Goal: Task Accomplishment & Management: Complete application form

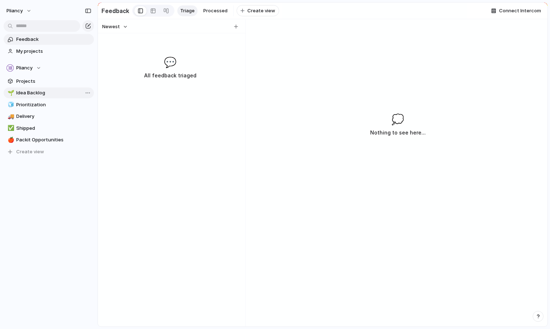
click at [35, 91] on span "Idea Backlog" at bounding box center [53, 92] width 75 height 7
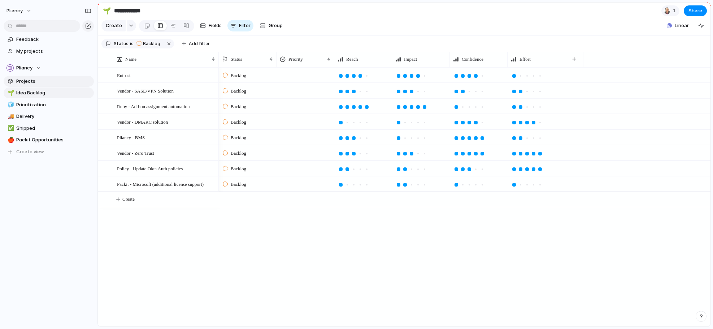
click at [25, 80] on span "Projects" at bounding box center [53, 81] width 75 height 7
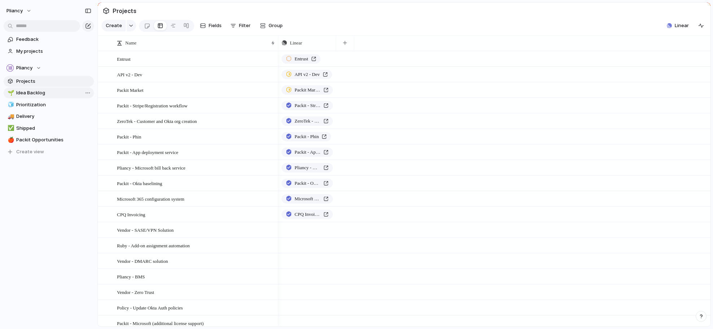
click at [23, 91] on span "Idea Backlog" at bounding box center [53, 92] width 75 height 7
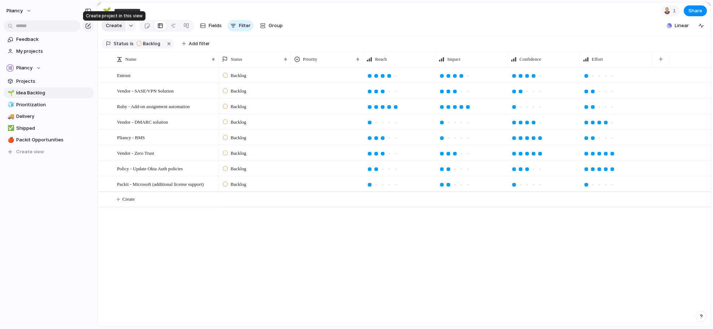
click at [116, 28] on span "Create" at bounding box center [114, 25] width 16 height 7
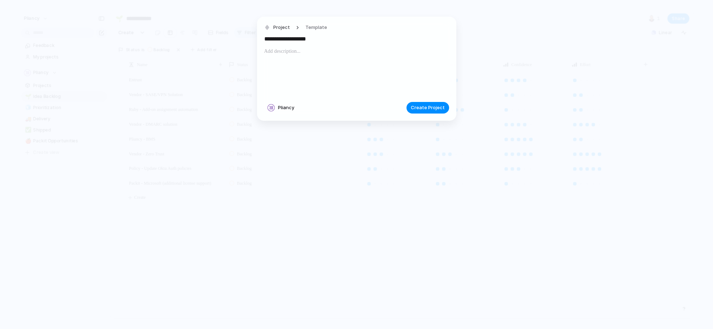
type input "**********"
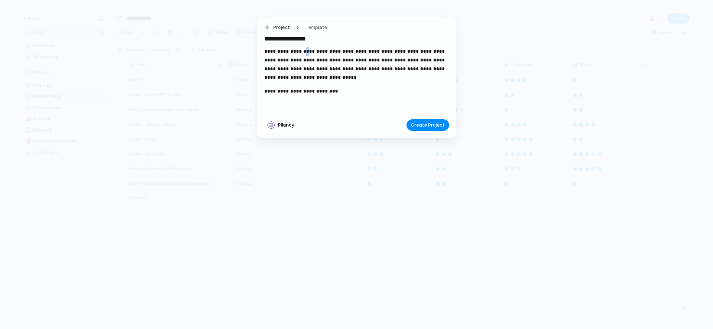
click at [304, 51] on p "**********" at bounding box center [356, 64] width 185 height 35
click at [340, 52] on p "**********" at bounding box center [356, 64] width 185 height 35
click at [379, 50] on p "**********" at bounding box center [356, 64] width 185 height 35
drag, startPoint x: 422, startPoint y: 60, endPoint x: 441, endPoint y: 61, distance: 19.2
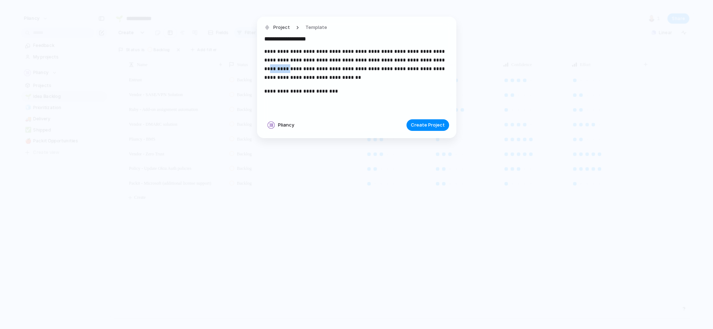
click at [441, 61] on p "**********" at bounding box center [356, 64] width 185 height 35
click at [432, 69] on p "**********" at bounding box center [356, 64] width 185 height 35
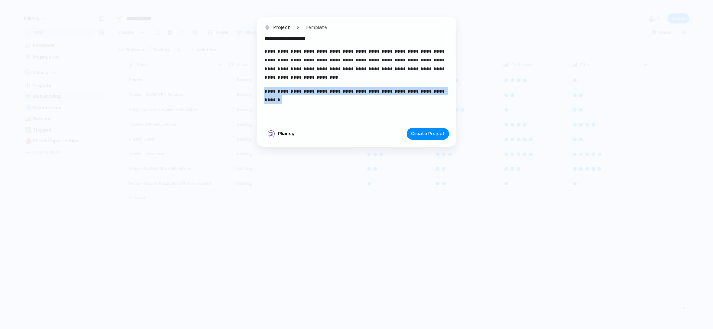
drag, startPoint x: 276, startPoint y: 99, endPoint x: 258, endPoint y: 89, distance: 20.2
click at [258, 89] on div "**********" at bounding box center [356, 82] width 199 height 130
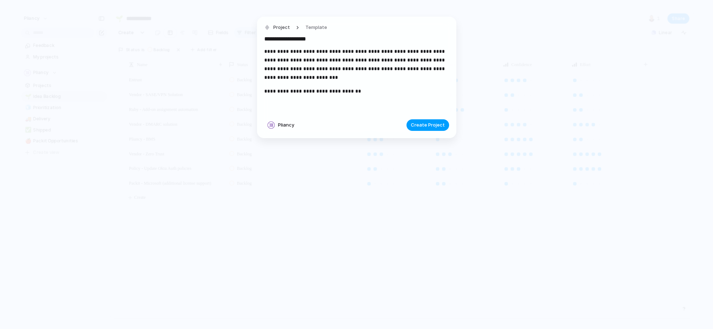
click at [424, 125] on span "Create Project" at bounding box center [428, 124] width 34 height 7
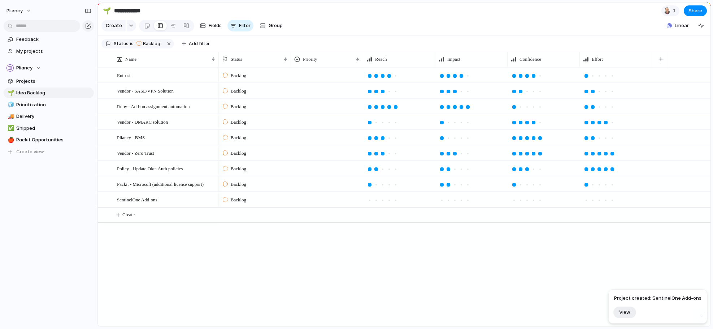
click at [311, 80] on div at bounding box center [328, 74] width 72 height 12
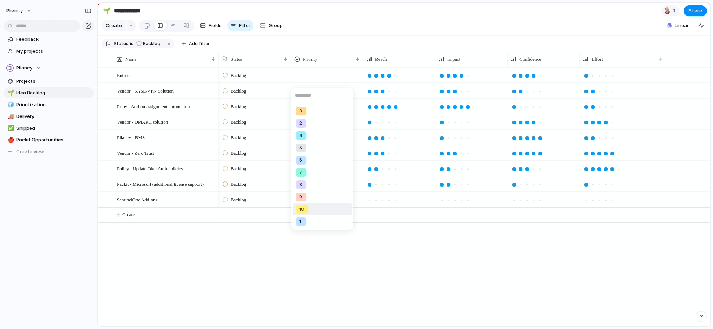
click at [305, 209] on div "10" at bounding box center [302, 209] width 12 height 9
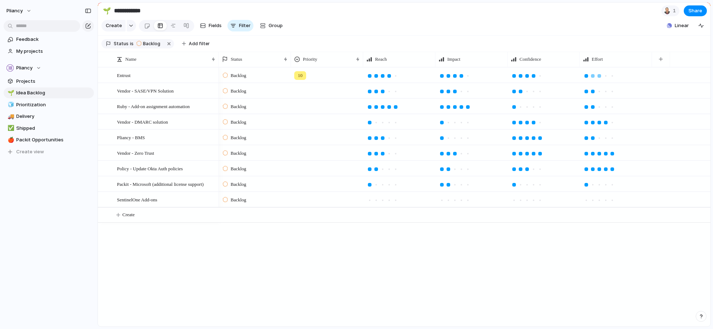
click at [550, 78] on div at bounding box center [600, 76] width 4 height 4
click at [301, 95] on div at bounding box center [328, 89] width 72 height 12
click at [303, 214] on div "9" at bounding box center [301, 212] width 4 height 7
click at [377, 93] on div at bounding box center [377, 92] width 4 height 4
click at [449, 93] on div at bounding box center [449, 92] width 4 height 4
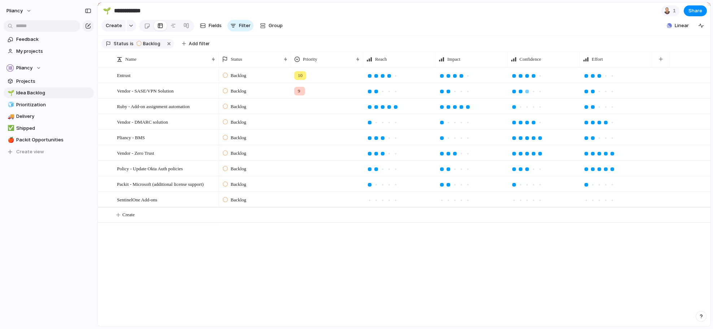
click at [528, 93] on div at bounding box center [528, 92] width 4 height 4
click at [303, 111] on div at bounding box center [328, 105] width 72 height 12
click at [305, 154] on div "2" at bounding box center [301, 154] width 11 height 9
click at [301, 110] on span "2" at bounding box center [299, 106] width 3 height 7
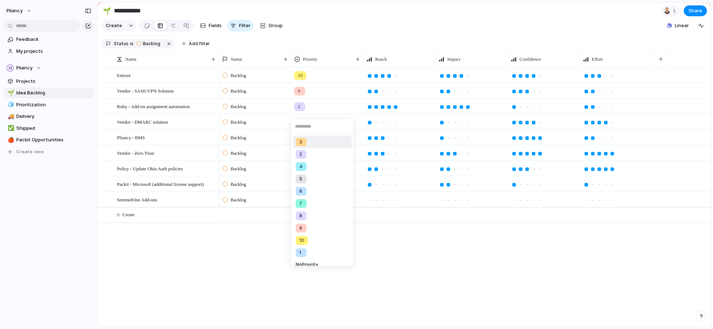
click at [303, 142] on div "3" at bounding box center [301, 141] width 4 height 7
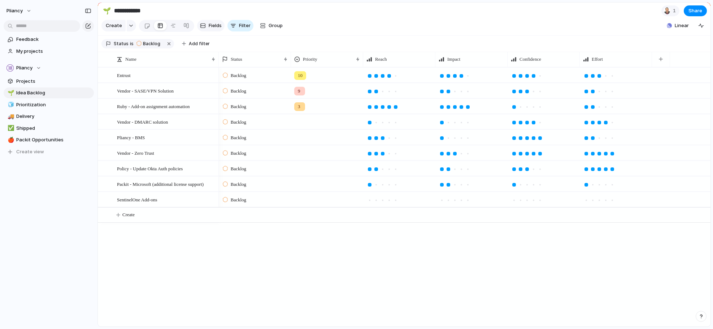
click at [213, 29] on span "Fields" at bounding box center [215, 25] width 13 height 7
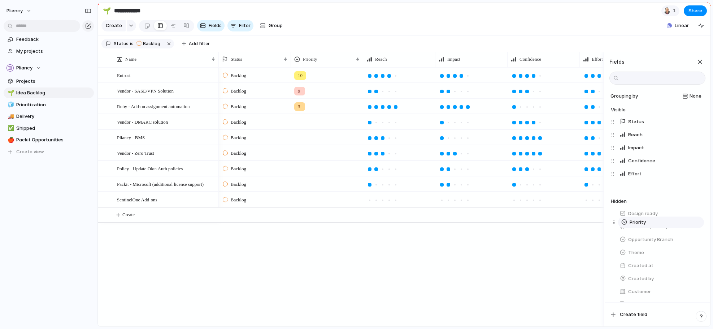
drag, startPoint x: 613, startPoint y: 139, endPoint x: 615, endPoint y: 221, distance: 82.0
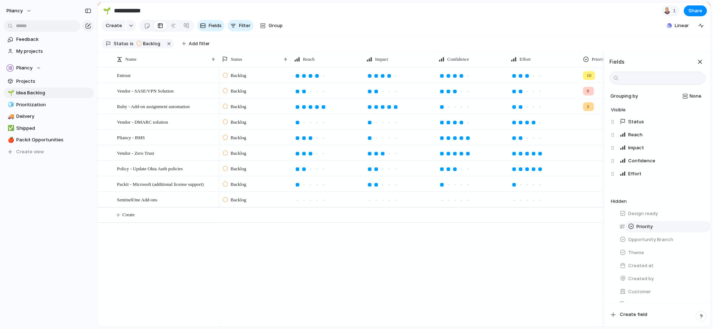
drag, startPoint x: 613, startPoint y: 192, endPoint x: 622, endPoint y: 227, distance: 35.3
click at [550, 193] on div "Status Reach Impact Confidence Effort Priority Priority To pick up a draggable …" at bounding box center [658, 154] width 95 height 78
click at [550, 190] on div "button" at bounding box center [698, 187] width 6 height 6
click at [550, 65] on div "button" at bounding box center [700, 62] width 8 height 8
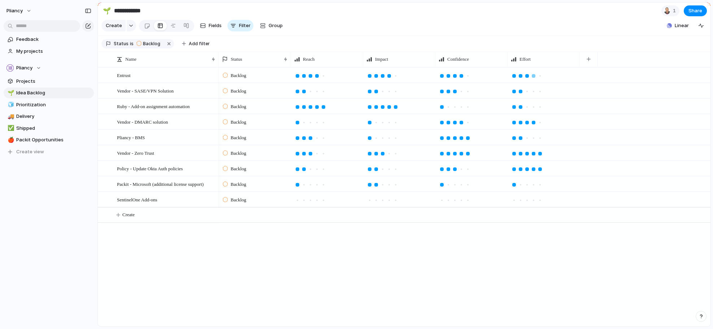
click at [533, 78] on div at bounding box center [534, 76] width 4 height 4
click at [448, 78] on div at bounding box center [449, 76] width 4 height 4
click at [469, 109] on div at bounding box center [468, 107] width 4 height 4
click at [129, 218] on span "Create" at bounding box center [128, 214] width 12 height 7
type textarea "**********"
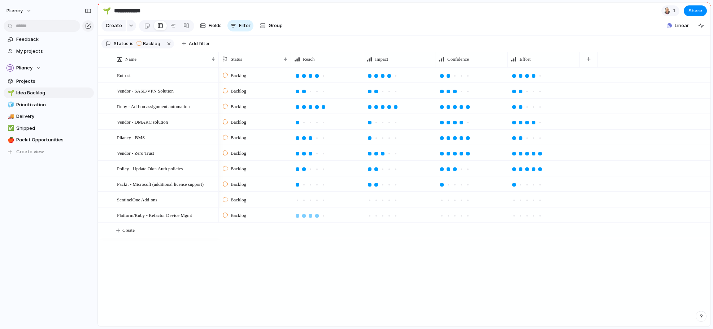
click at [315, 219] on div at bounding box center [317, 215] width 7 height 7
click at [387, 219] on div at bounding box center [389, 215] width 7 height 7
click at [470, 219] on div at bounding box center [468, 215] width 7 height 7
click at [534, 217] on div at bounding box center [534, 216] width 4 height 4
click at [520, 124] on div at bounding box center [521, 123] width 4 height 4
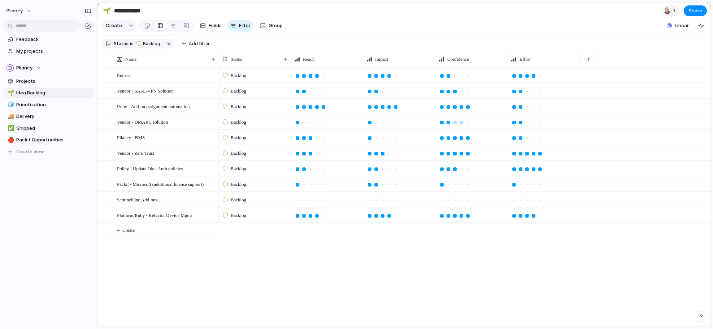
click at [449, 124] on div at bounding box center [449, 123] width 4 height 4
click at [449, 155] on div at bounding box center [449, 154] width 4 height 4
click at [527, 155] on div at bounding box center [528, 154] width 4 height 4
click at [522, 155] on div at bounding box center [521, 154] width 4 height 4
click at [529, 171] on div at bounding box center [528, 169] width 4 height 4
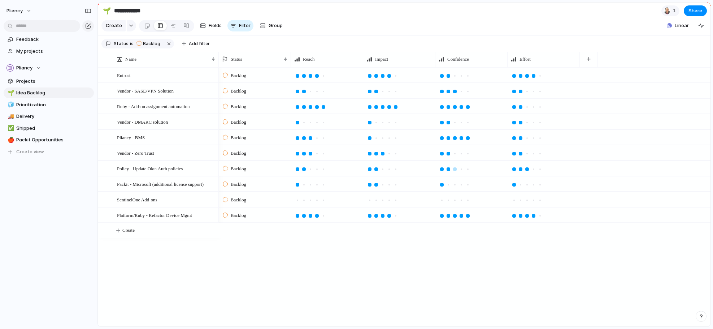
click at [450, 171] on div at bounding box center [449, 169] width 4 height 4
click at [388, 171] on div at bounding box center [390, 169] width 4 height 4
click at [319, 172] on div at bounding box center [317, 169] width 7 height 7
click at [442, 78] on div at bounding box center [442, 76] width 4 height 4
